Goal: Transaction & Acquisition: Purchase product/service

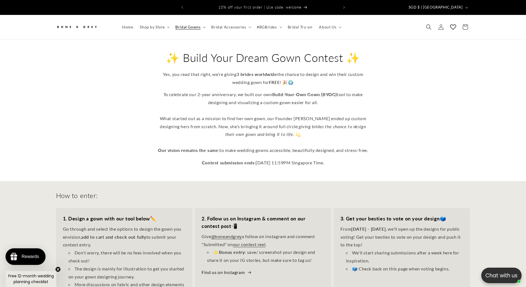
select select "*"
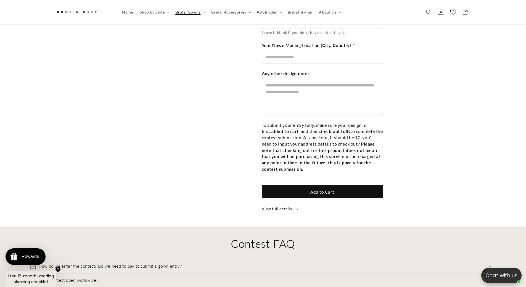
scroll to position [1129, 0]
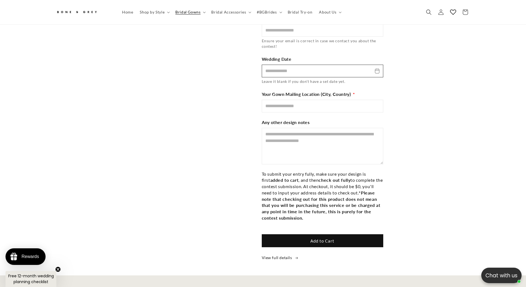
click at [377, 66] on input "Wedding Date" at bounding box center [323, 71] width 122 height 13
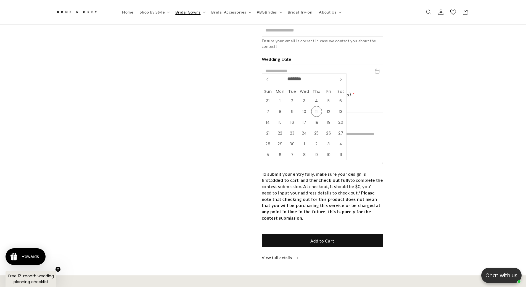
scroll to position [0, 152]
click at [269, 255] on link "View full details" at bounding box center [356, 257] width 189 height 7
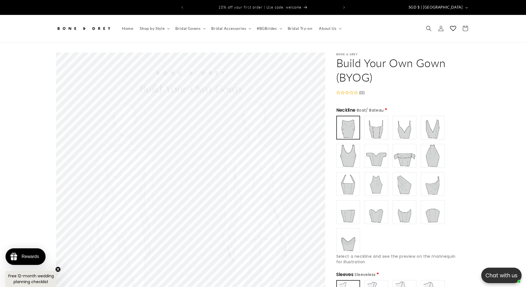
drag, startPoint x: 483, startPoint y: 134, endPoint x: 480, endPoint y: 164, distance: 29.7
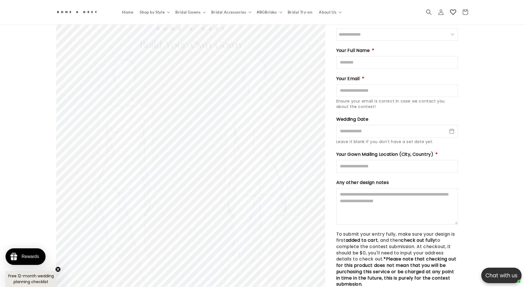
scroll to position [825, 0]
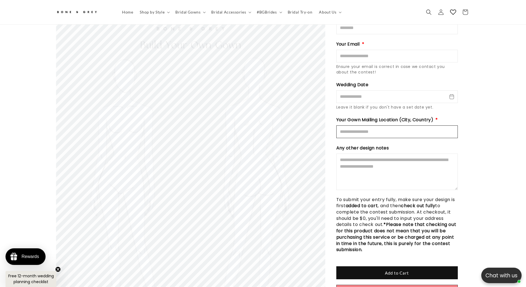
click at [394, 125] on input "Mailing Location" at bounding box center [397, 131] width 122 height 13
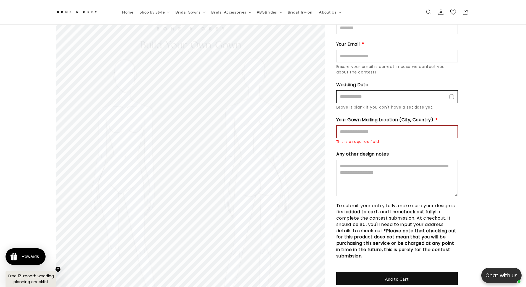
click at [409, 96] on input "Wedding Date" at bounding box center [397, 96] width 122 height 13
click at [446, 92] on input "Wedding Date" at bounding box center [397, 96] width 122 height 13
click at [450, 92] on input "Wedding Date" at bounding box center [397, 96] width 122 height 13
click at [451, 92] on input "Wedding Date" at bounding box center [397, 96] width 122 height 13
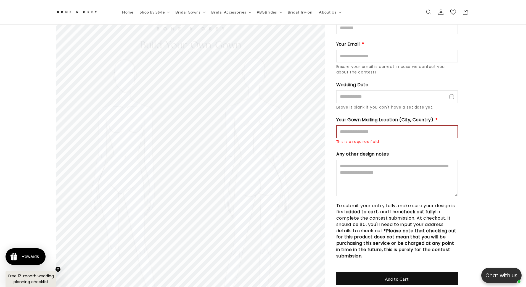
scroll to position [0, 0]
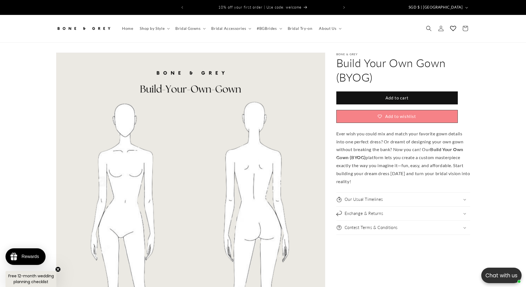
select select "*"
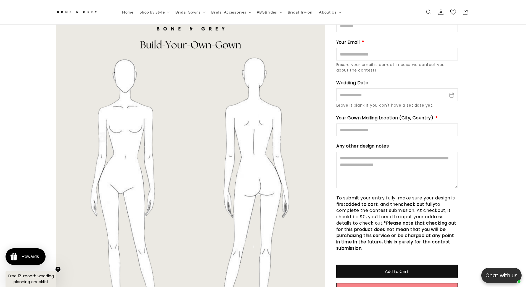
scroll to position [826, 0]
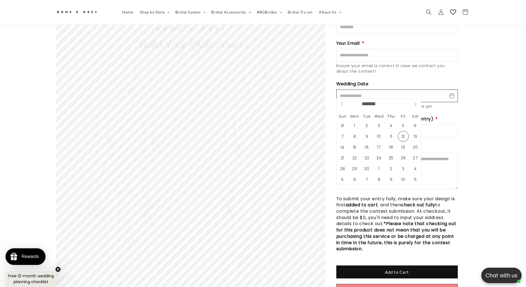
click at [450, 91] on input "Wedding Date" at bounding box center [397, 95] width 122 height 13
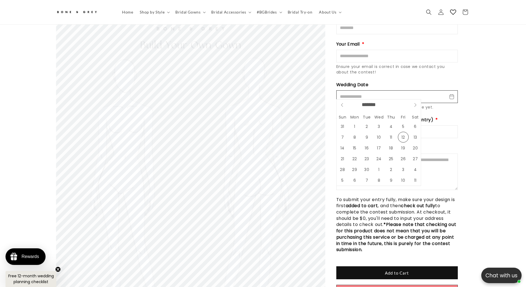
scroll to position [0, 0]
click at [454, 93] on input "Wedding Date" at bounding box center [397, 96] width 122 height 13
